Goal: Find specific page/section: Find specific page/section

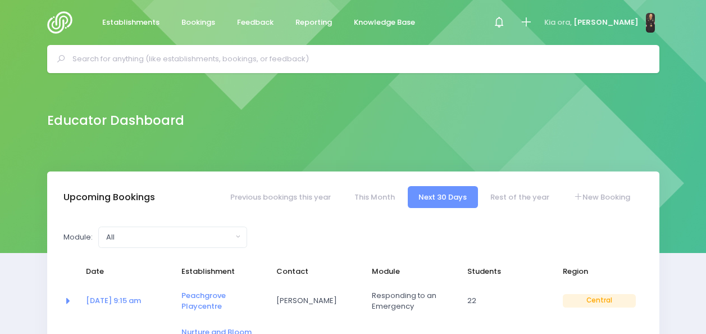
select select "5"
click at [198, 58] on input "text" at bounding box center [357, 59] width 571 height 17
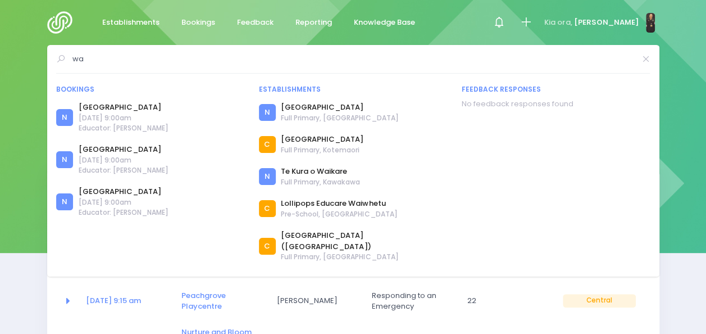
type input "w"
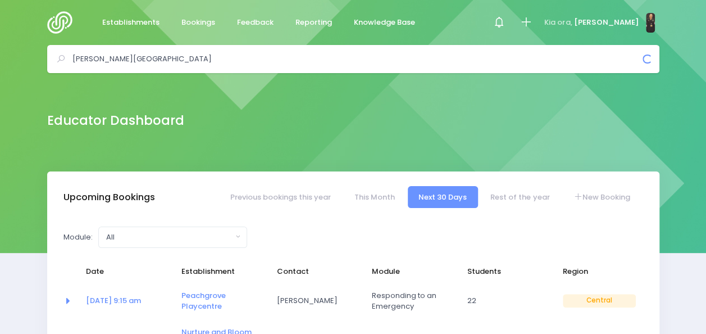
click at [363, 63] on input "david street school" at bounding box center [357, 59] width 571 height 17
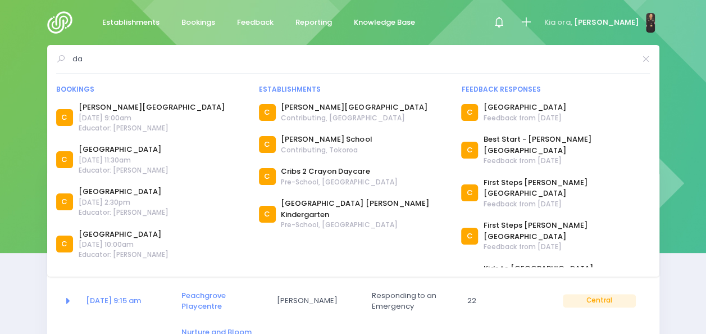
type input "d"
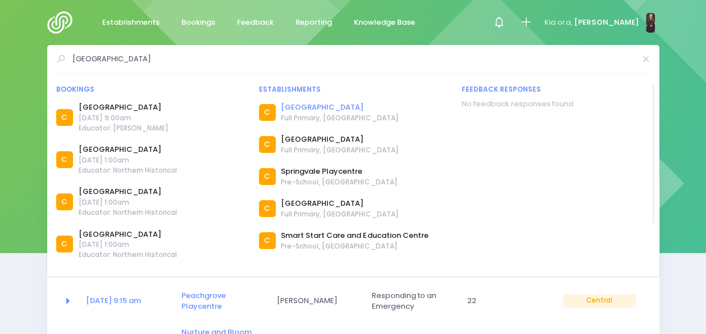
type input "springdale school"
click at [333, 106] on link "Springdale School" at bounding box center [339, 107] width 117 height 11
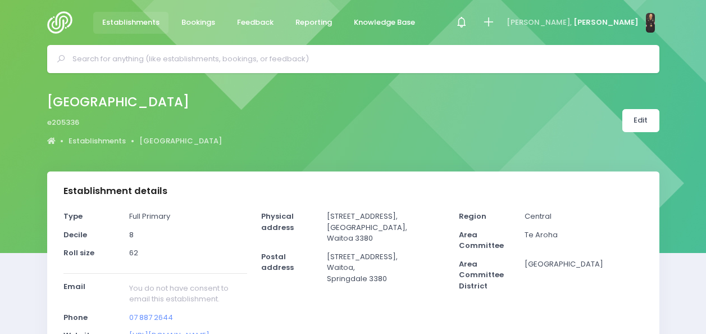
select select "5"
click at [285, 50] on div at bounding box center [353, 59] width 612 height 28
click at [273, 58] on input "text" at bounding box center [357, 59] width 571 height 17
type input "w"
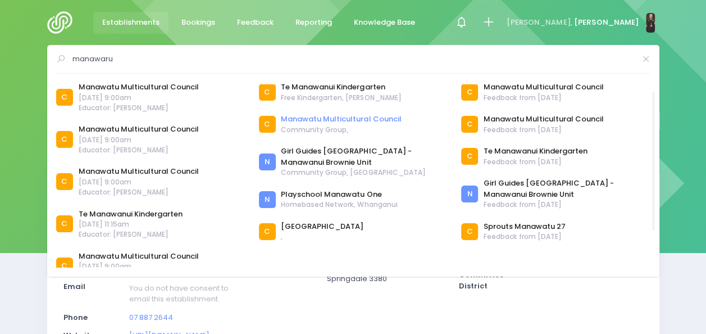
scroll to position [21, 0]
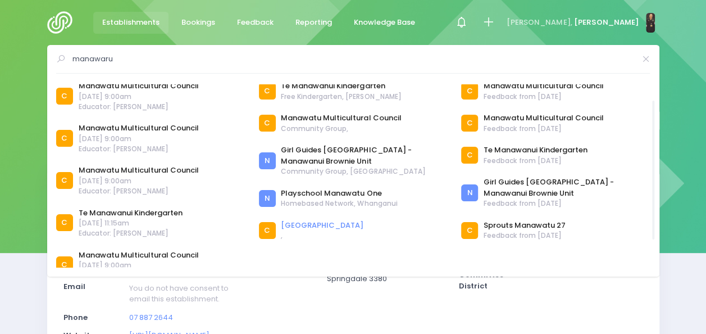
type input "manawaru"
click at [306, 224] on link "[GEOGRAPHIC_DATA]" at bounding box center [322, 225] width 83 height 11
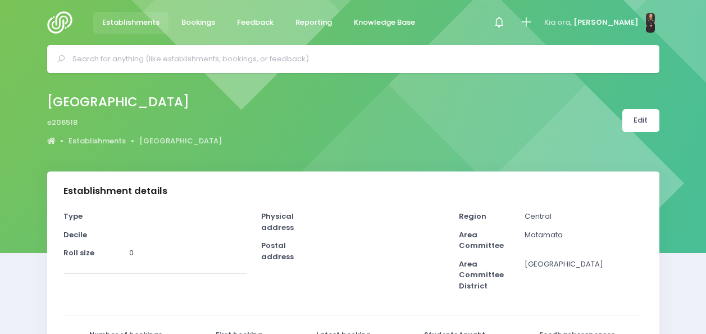
select select "5"
